Goal: Navigation & Orientation: Find specific page/section

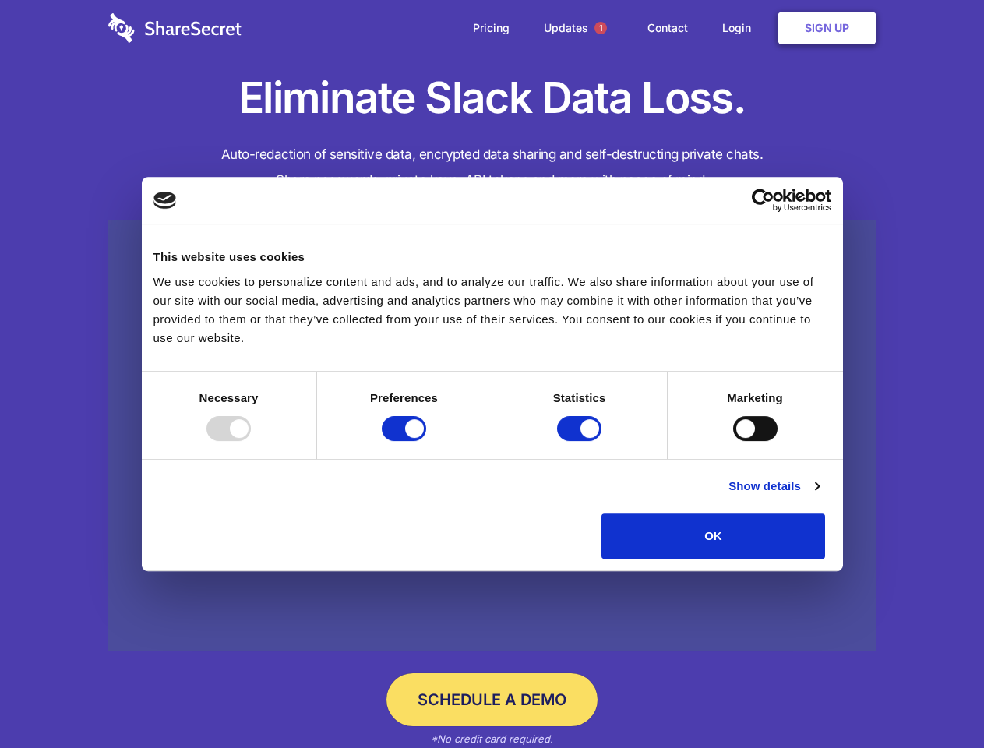
click at [251, 441] on div at bounding box center [228, 428] width 44 height 25
click at [426, 441] on input "Preferences" at bounding box center [404, 428] width 44 height 25
checkbox input "false"
click at [581, 441] on input "Statistics" at bounding box center [579, 428] width 44 height 25
checkbox input "false"
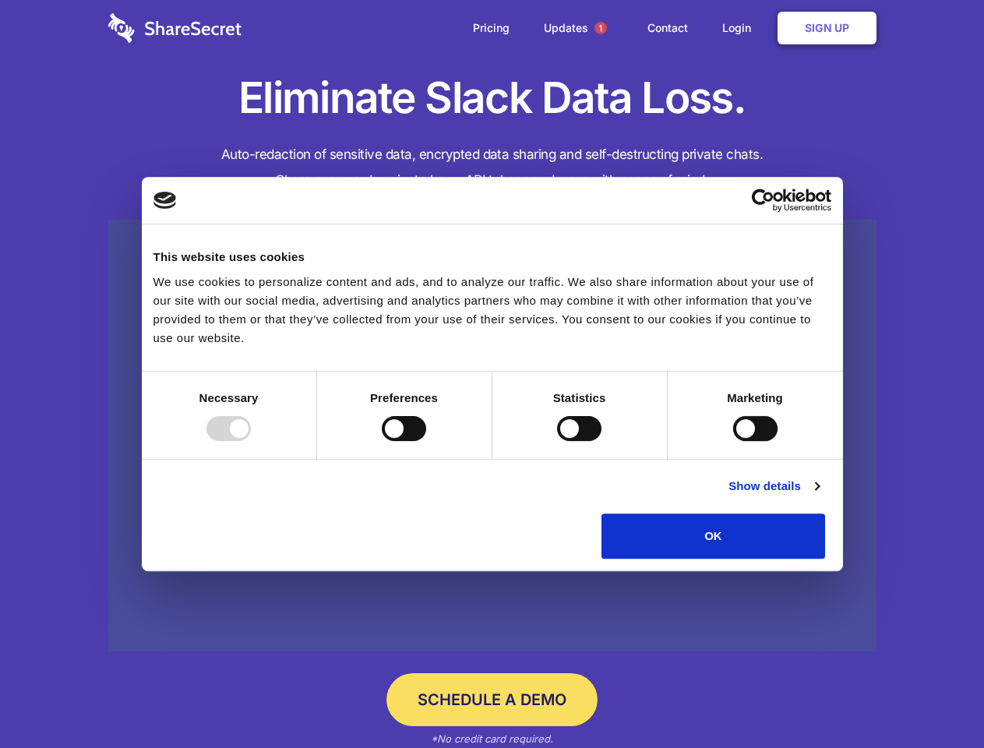
click at [733, 441] on input "Marketing" at bounding box center [755, 428] width 44 height 25
checkbox input "true"
click at [819, 495] on link "Show details" at bounding box center [773, 486] width 90 height 19
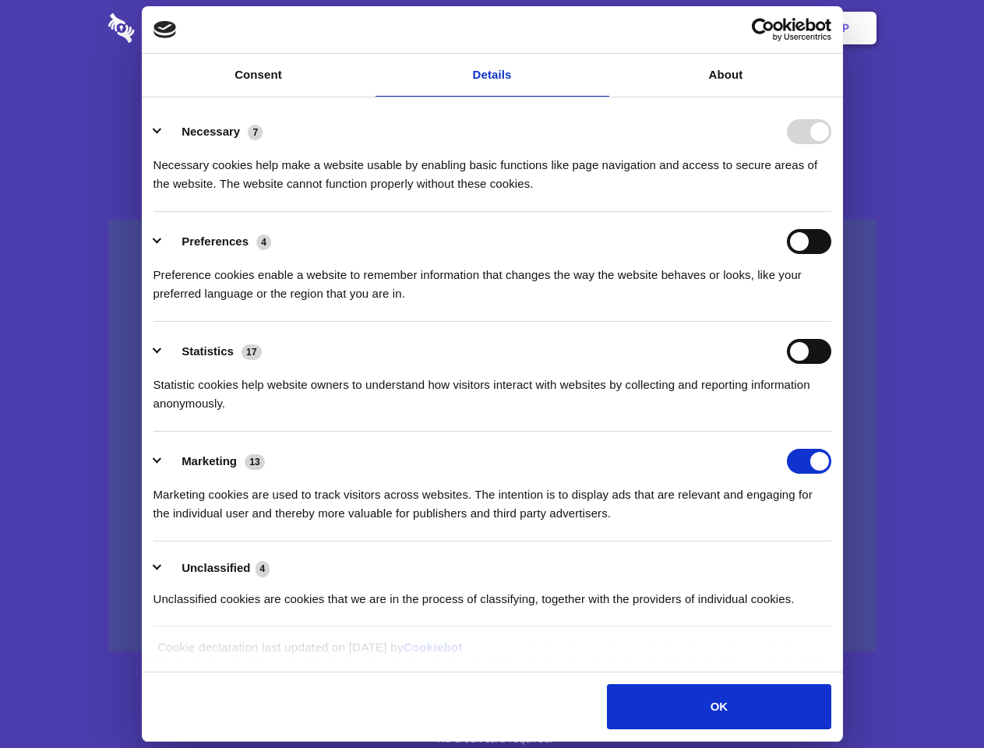
click at [831, 212] on li "Necessary 7 Necessary cookies help make a website usable by enabling basic func…" at bounding box center [492, 157] width 678 height 110
click at [600, 28] on span "1" at bounding box center [600, 28] width 12 height 12
